Goal: Find contact information: Find contact information

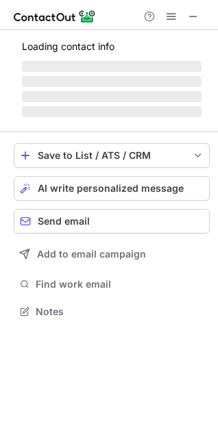
scroll to position [298, 218]
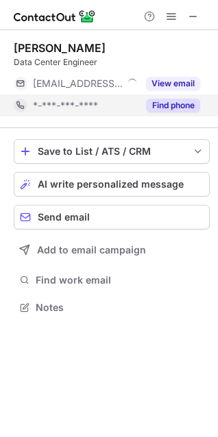
click at [169, 107] on button "Find phone" at bounding box center [173, 106] width 54 height 14
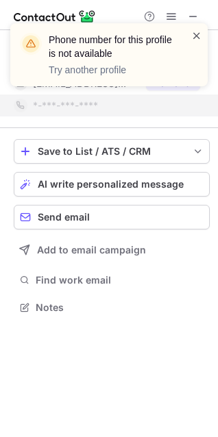
click at [198, 34] on span at bounding box center [196, 36] width 11 height 14
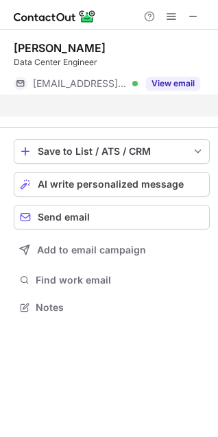
click at [170, 95] on div "Phone number for this profile is not available Try another profile" at bounding box center [108, 60] width 219 height 101
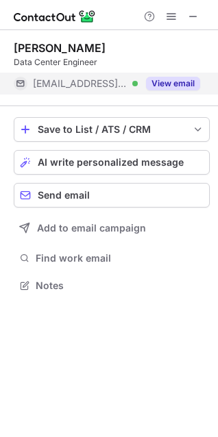
click at [173, 89] on button "View email" at bounding box center [173, 84] width 54 height 14
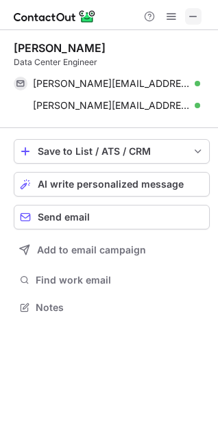
click at [186, 14] on button at bounding box center [193, 16] width 16 height 16
